Goal: Information Seeking & Learning: Learn about a topic

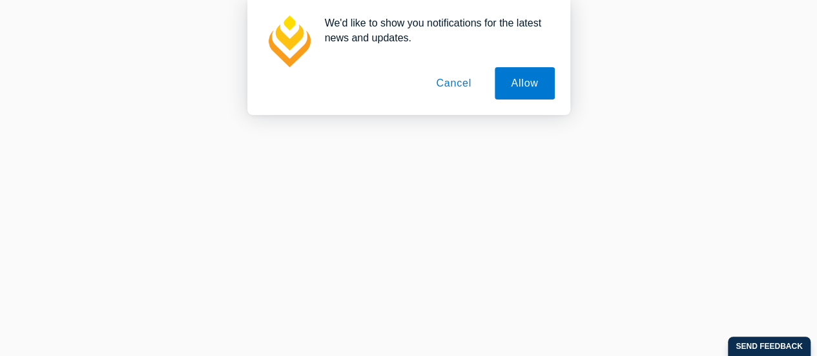
click at [457, 84] on button "Cancel" at bounding box center [454, 83] width 68 height 32
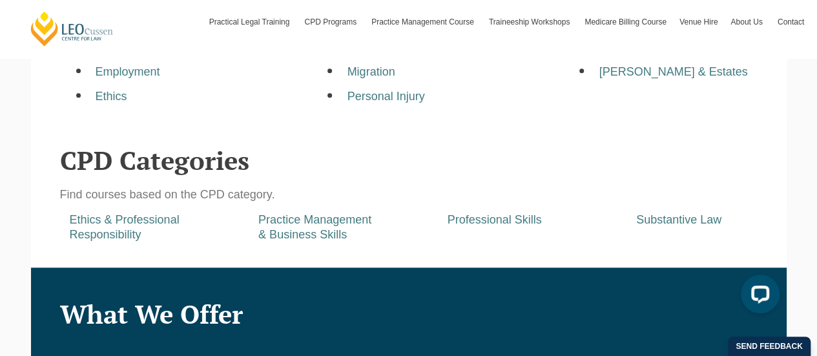
scroll to position [549, 0]
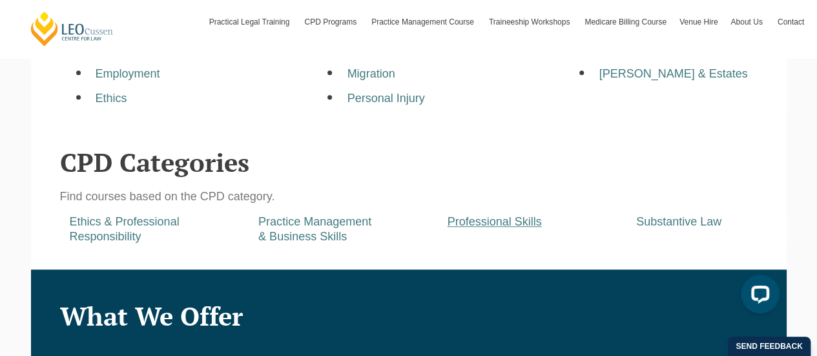
click at [486, 228] on a=pages/cpd-programs&taxons=pages/cpd-programs/cpd-category/professional-skills"] "Professional Skills" at bounding box center [494, 221] width 94 height 13
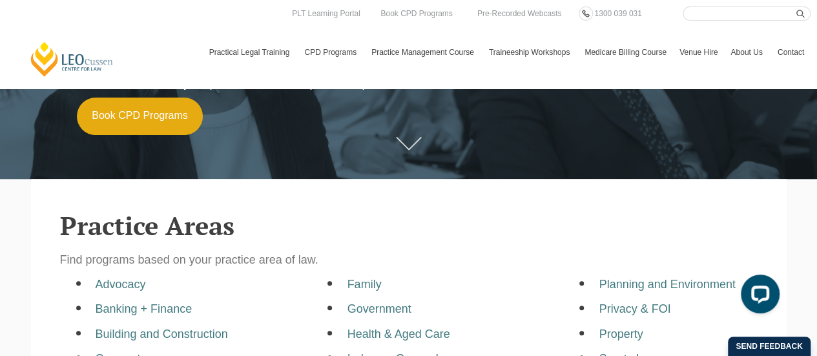
scroll to position [0, 0]
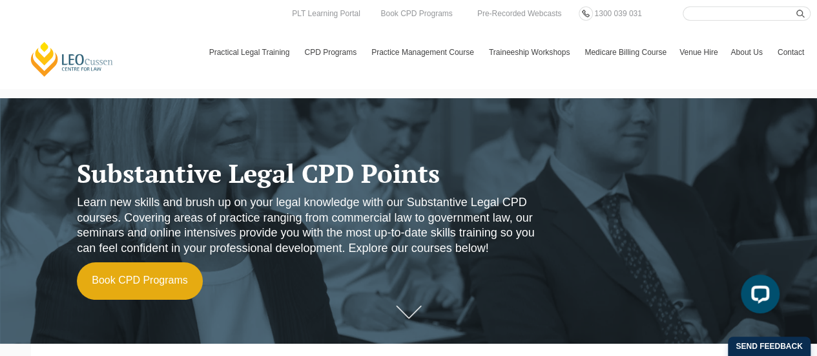
click at [416, 302] on link at bounding box center [409, 311] width 52 height 39
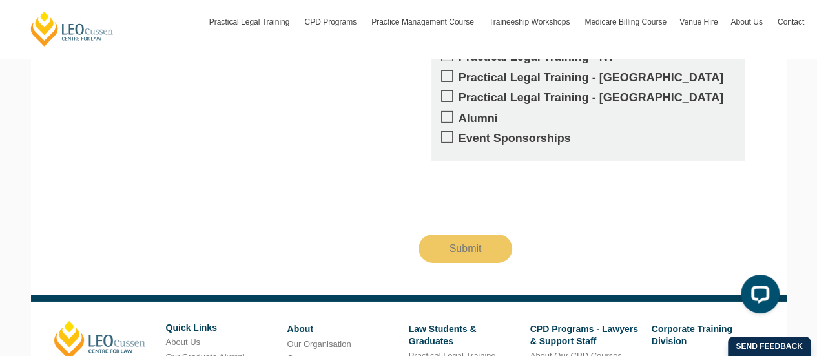
scroll to position [2005, 0]
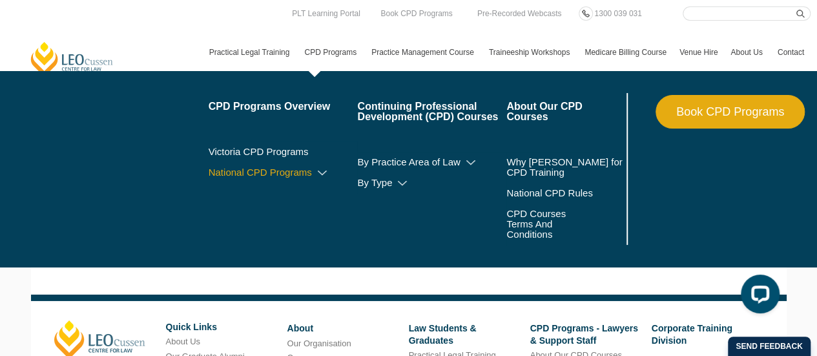
click at [323, 175] on icon at bounding box center [322, 173] width 13 height 9
click at [300, 188] on icon at bounding box center [295, 191] width 13 height 9
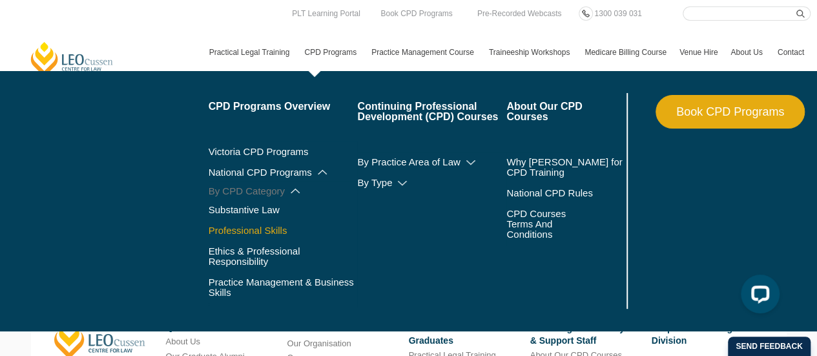
click at [248, 230] on link "Professional Skills" at bounding box center [283, 230] width 149 height 10
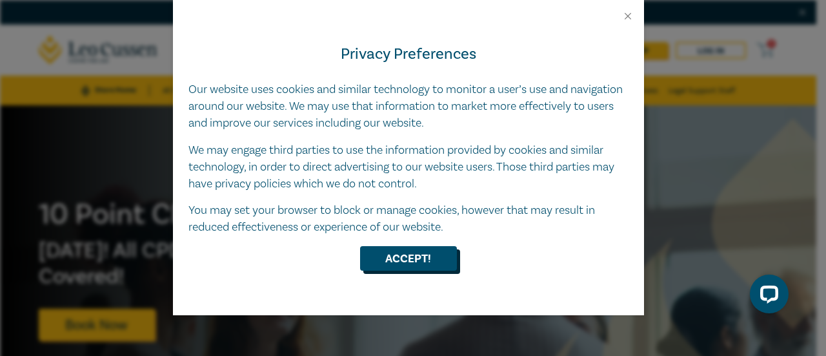
click at [409, 263] on button "Accept!" at bounding box center [408, 258] width 97 height 25
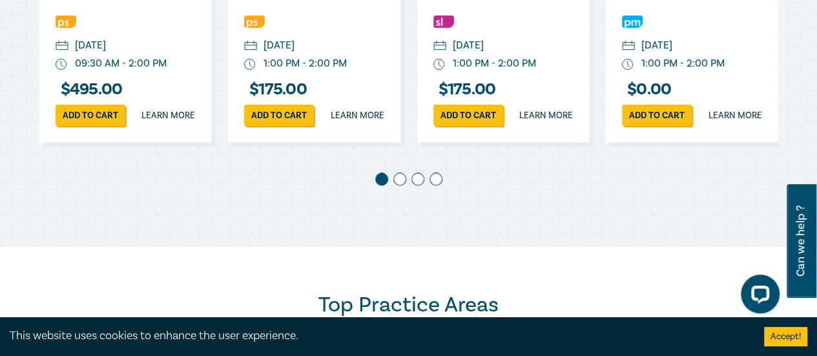
scroll to position [840, 0]
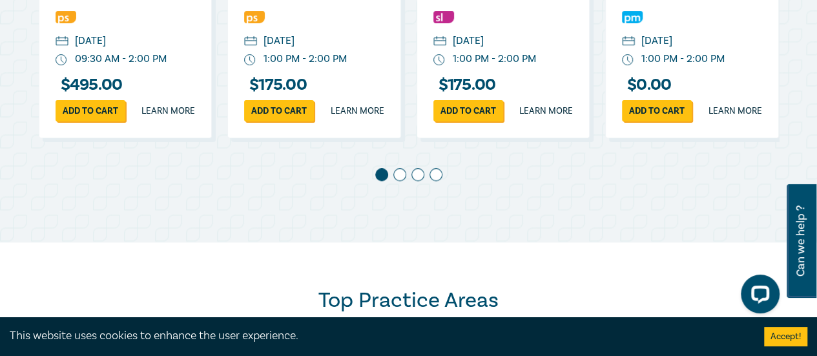
click at [403, 181] on span at bounding box center [399, 174] width 13 height 13
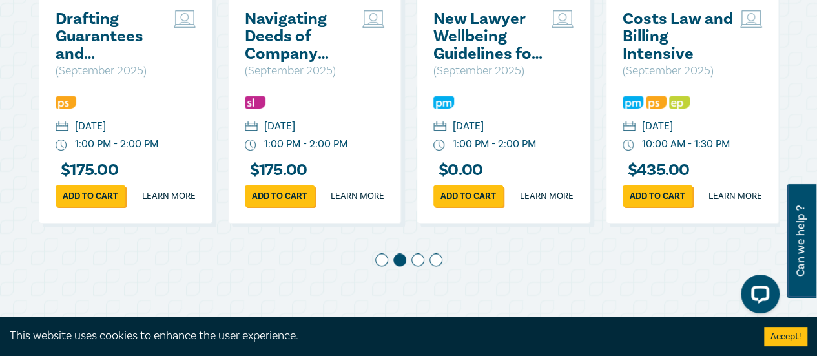
scroll to position [755, 0]
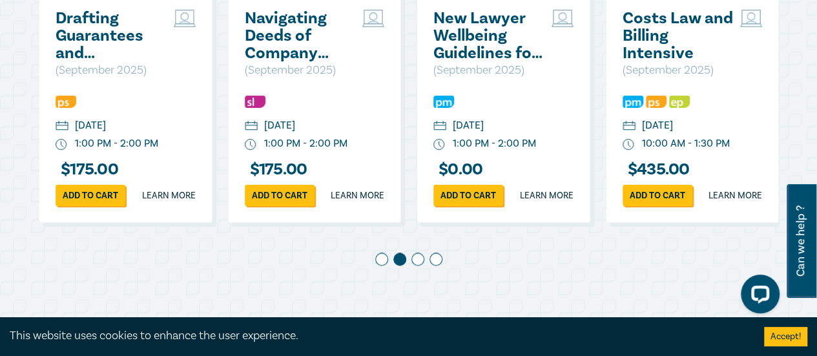
click at [412, 265] on span at bounding box center [417, 258] width 13 height 13
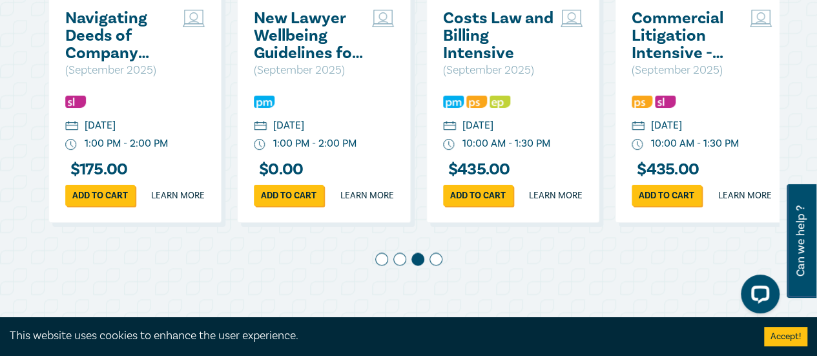
scroll to position [0, 378]
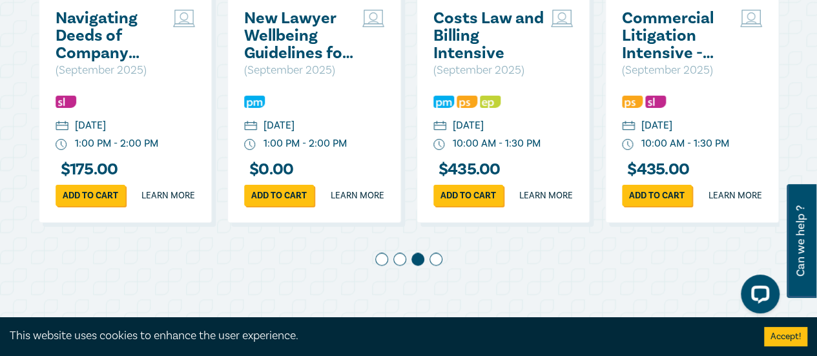
click at [429, 271] on div at bounding box center [409, 261] width 740 height 18
click at [429, 265] on span at bounding box center [435, 258] width 13 height 13
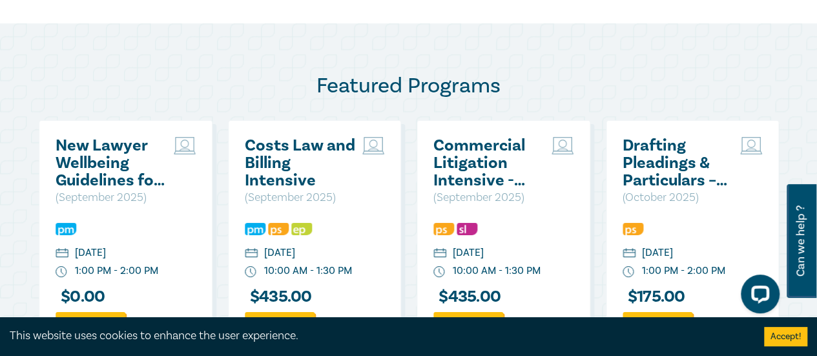
scroll to position [628, 0]
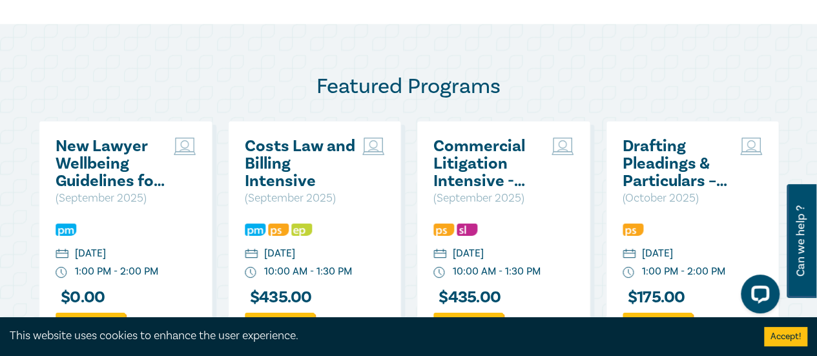
click at [664, 165] on h2 "Drafting Pleadings & Particulars – Tips & Traps" at bounding box center [678, 164] width 112 height 52
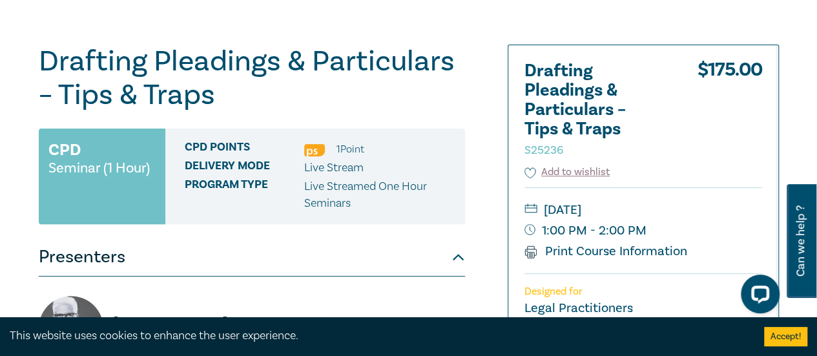
scroll to position [120, 0]
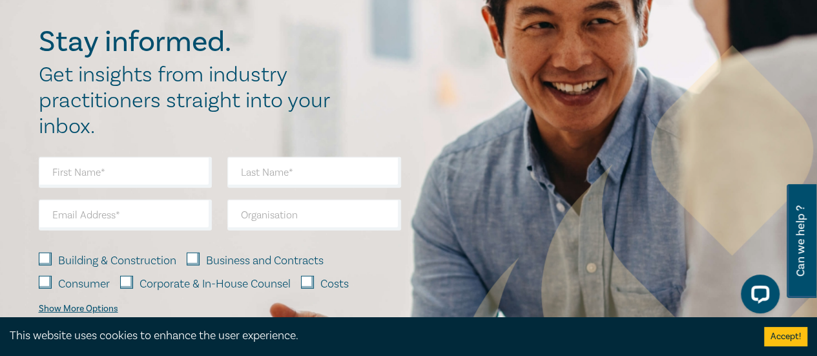
scroll to position [1712, 0]
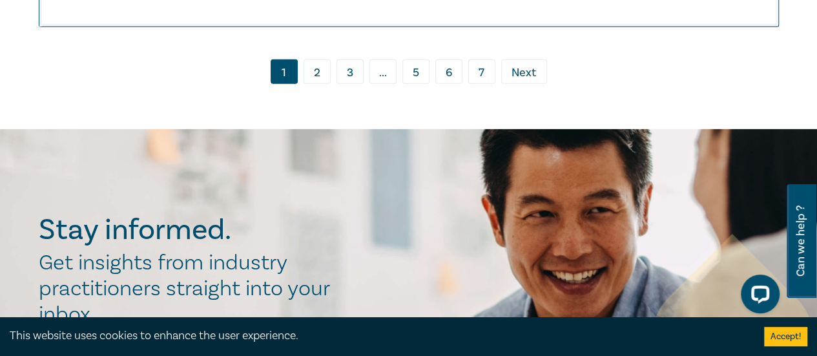
scroll to position [6833, 0]
